Goal: Task Accomplishment & Management: Use online tool/utility

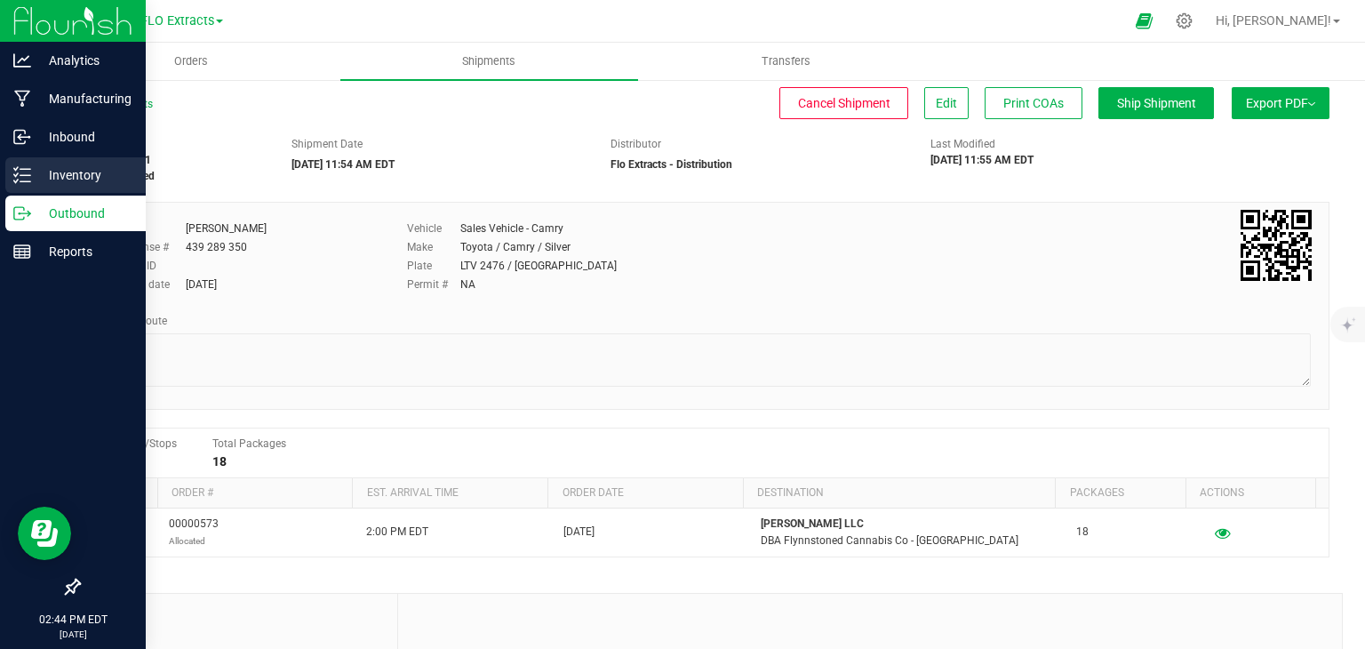
click at [21, 175] on line at bounding box center [25, 175] width 10 height 0
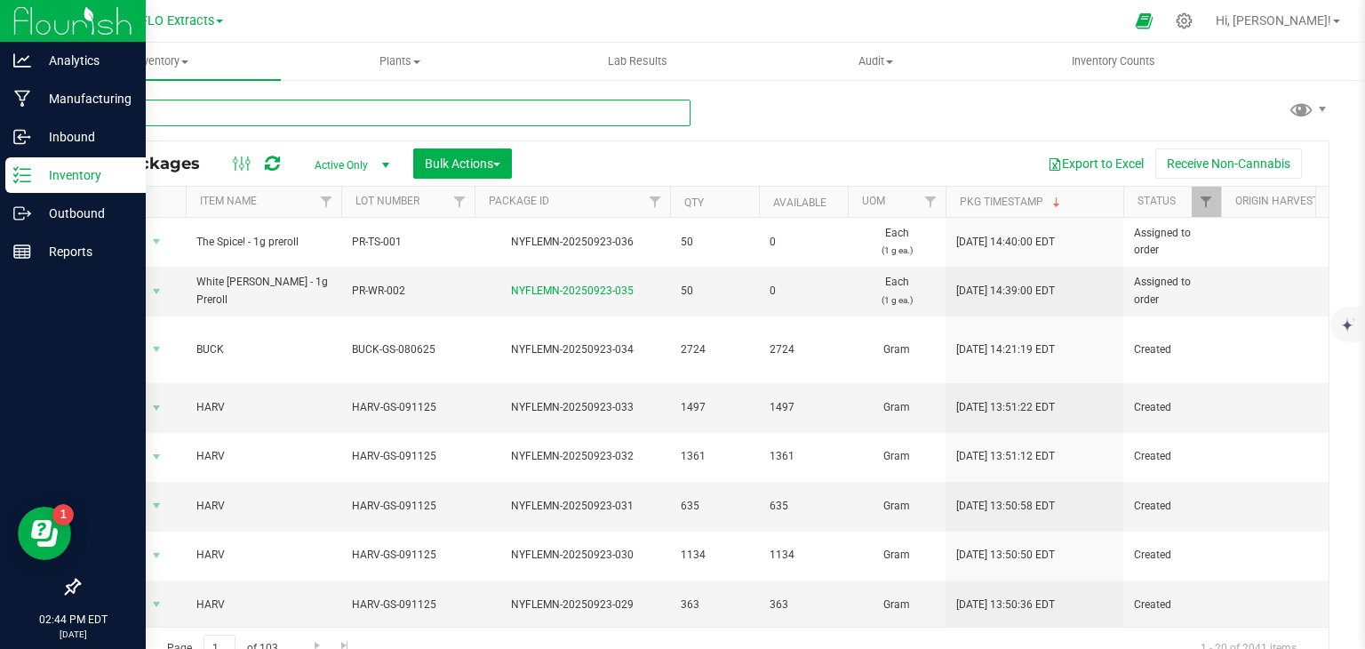
click at [238, 109] on input "text" at bounding box center [384, 113] width 612 height 27
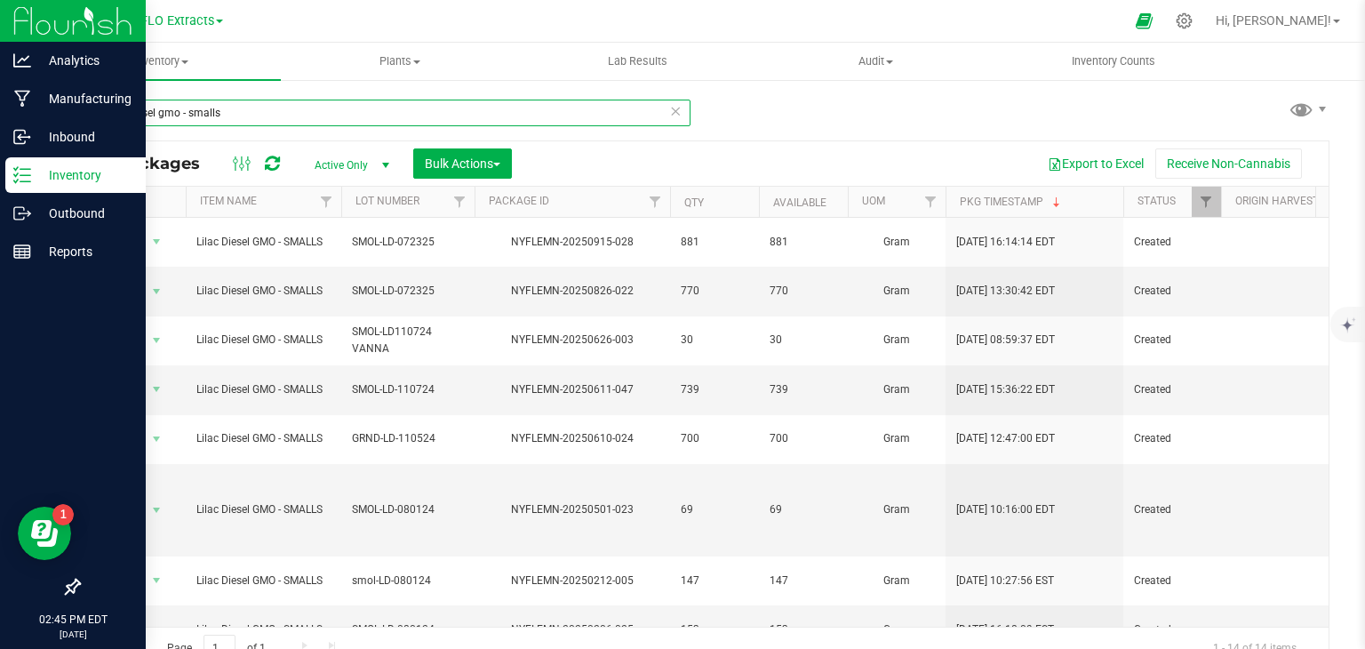
type input "lilac diesel gmo - smalls"
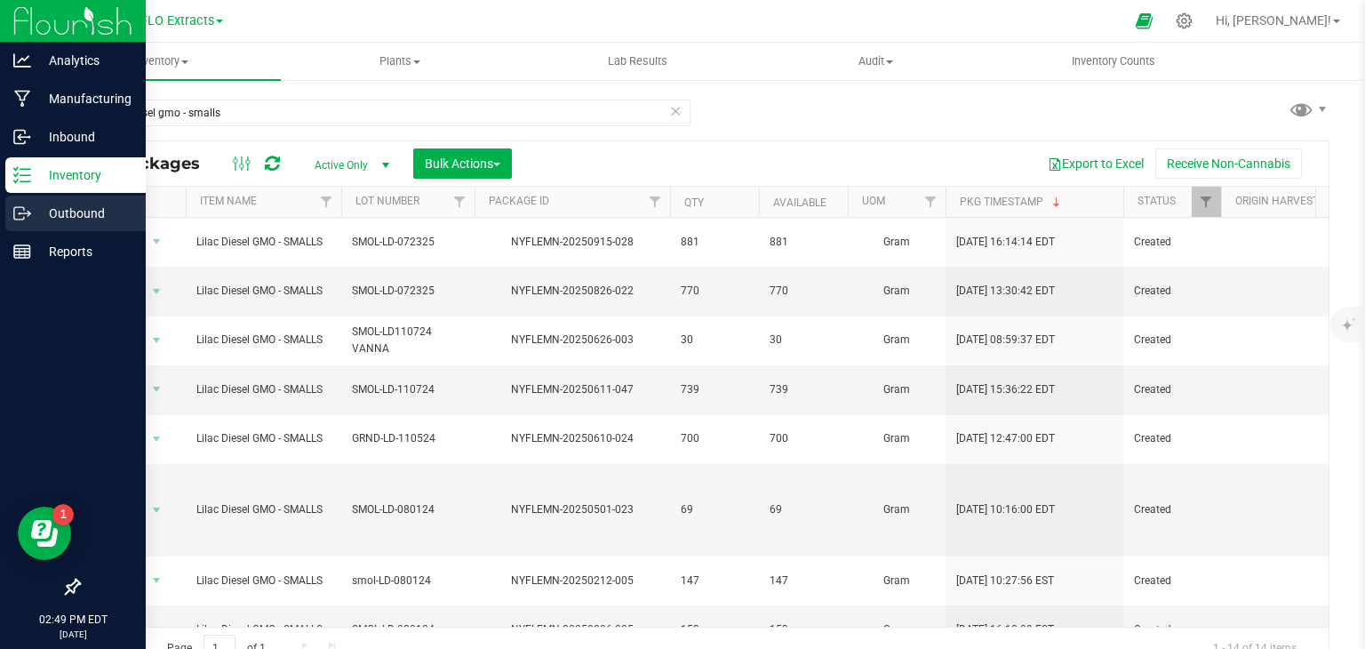
click at [29, 215] on icon at bounding box center [22, 213] width 18 height 18
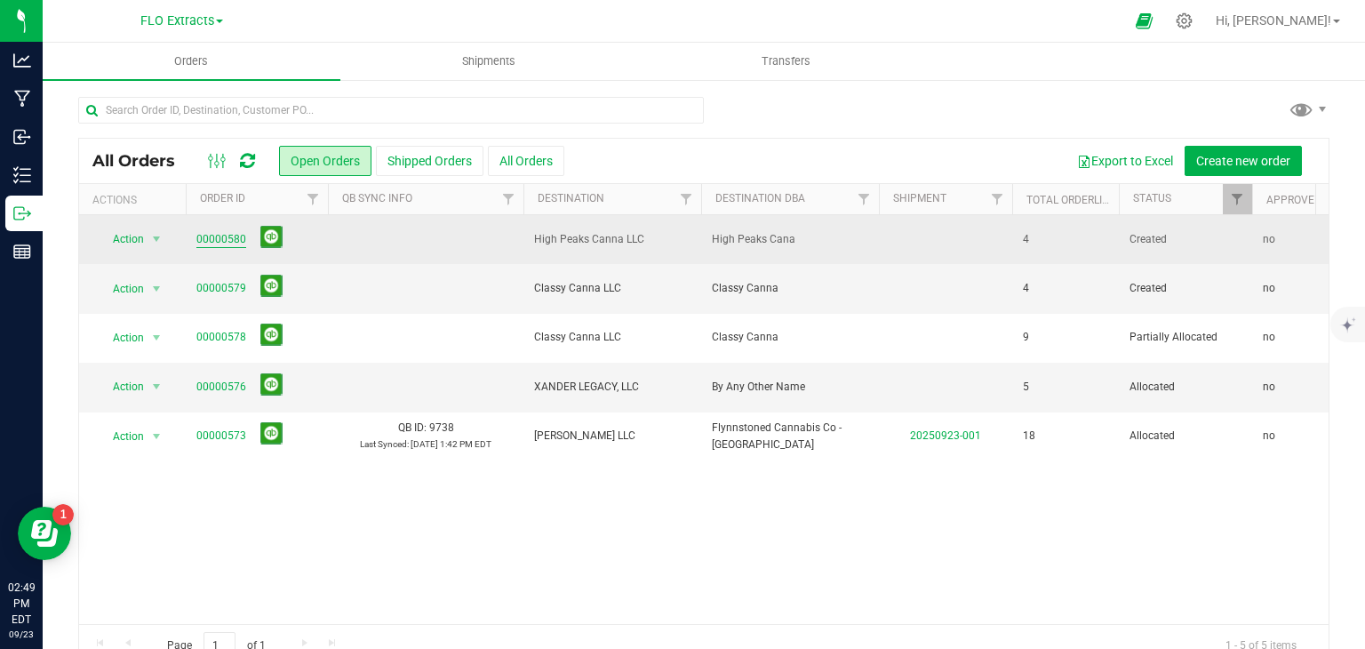
click at [230, 235] on link "00000580" at bounding box center [221, 239] width 50 height 17
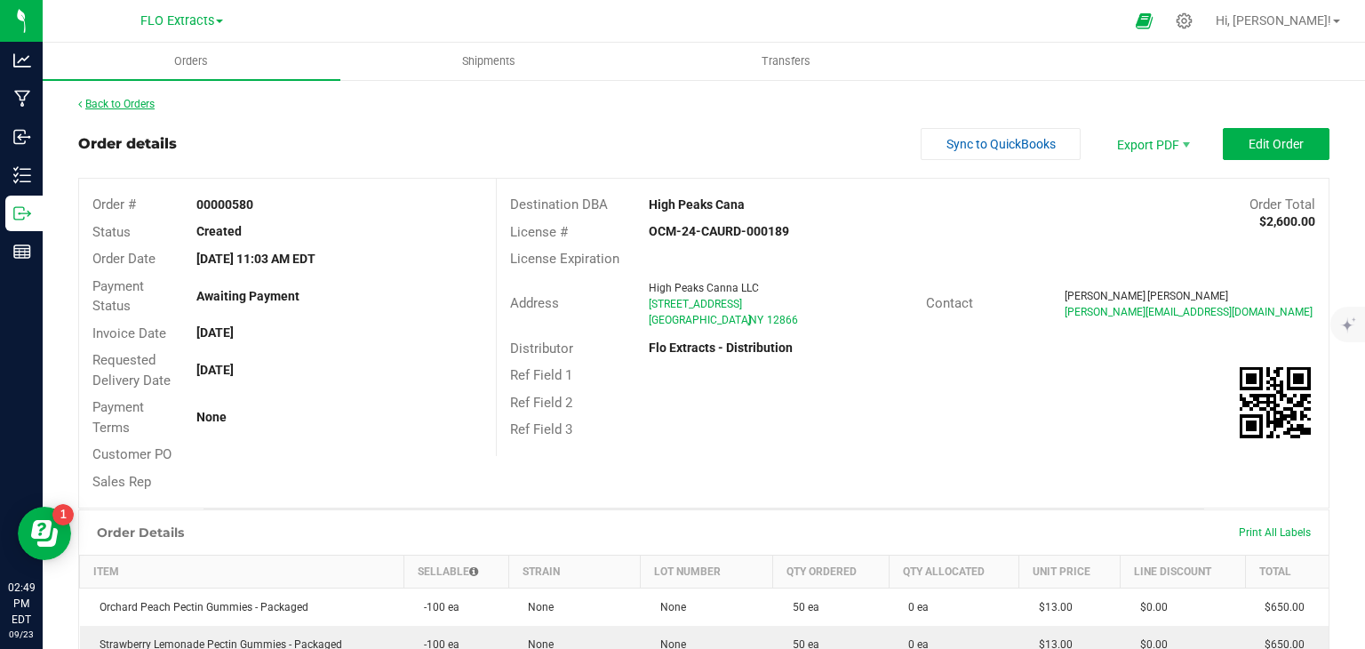
click at [132, 98] on link "Back to Orders" at bounding box center [116, 104] width 76 height 12
